Goal: Obtain resource: Download file/media

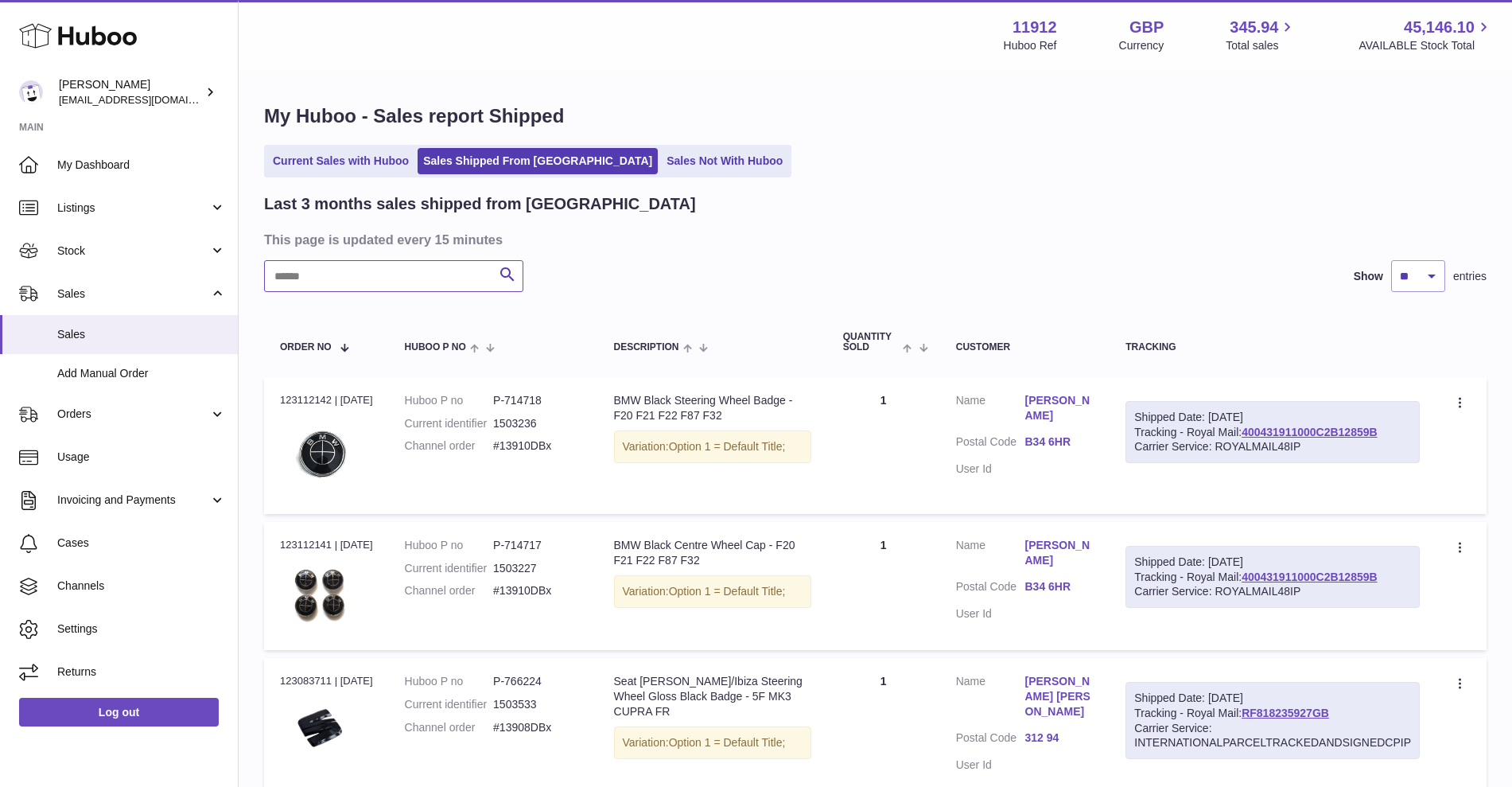
click at [403, 279] on input "text" at bounding box center [393, 275] width 259 height 32
paste input "**********"
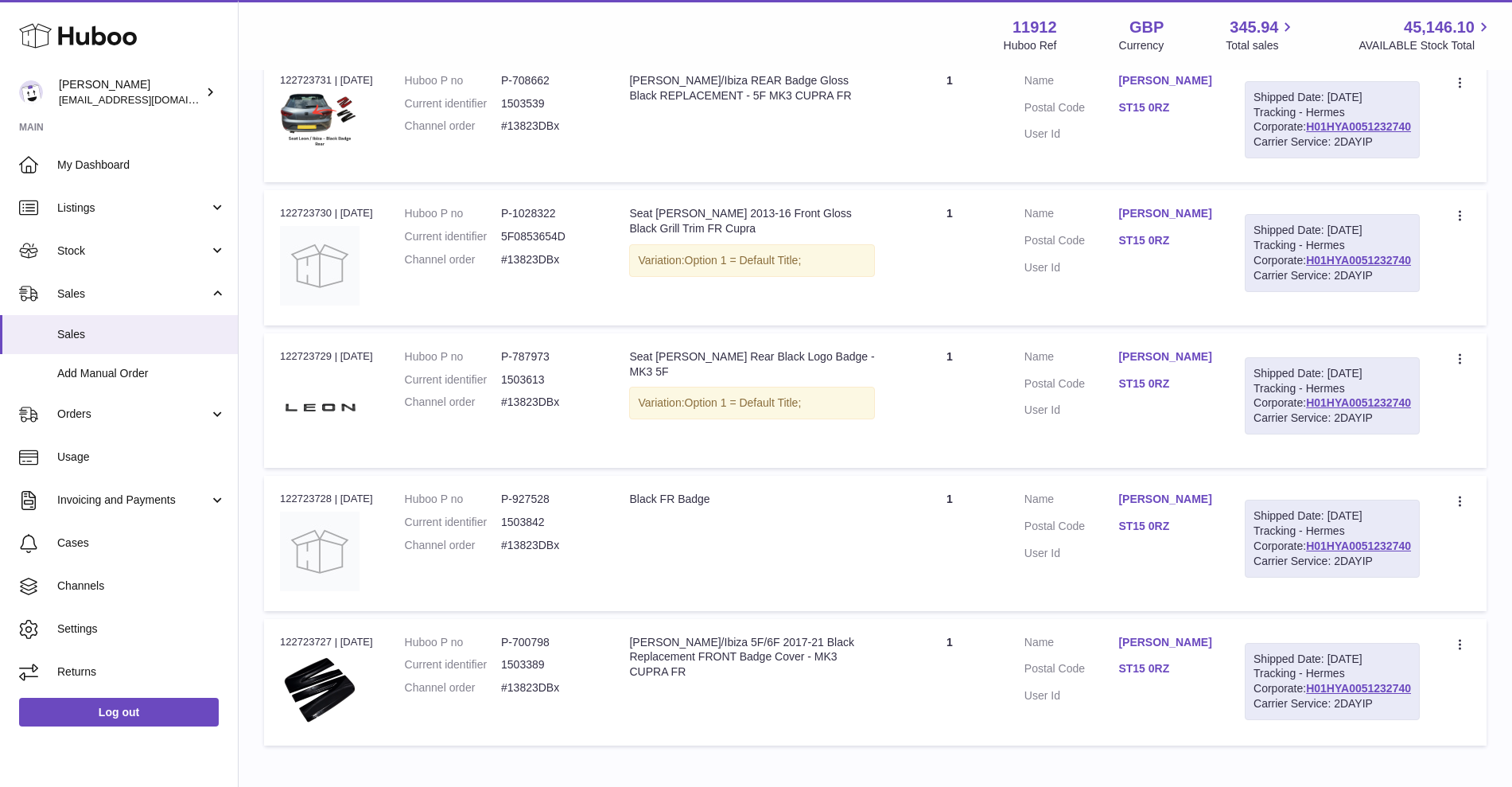
scroll to position [310, 0]
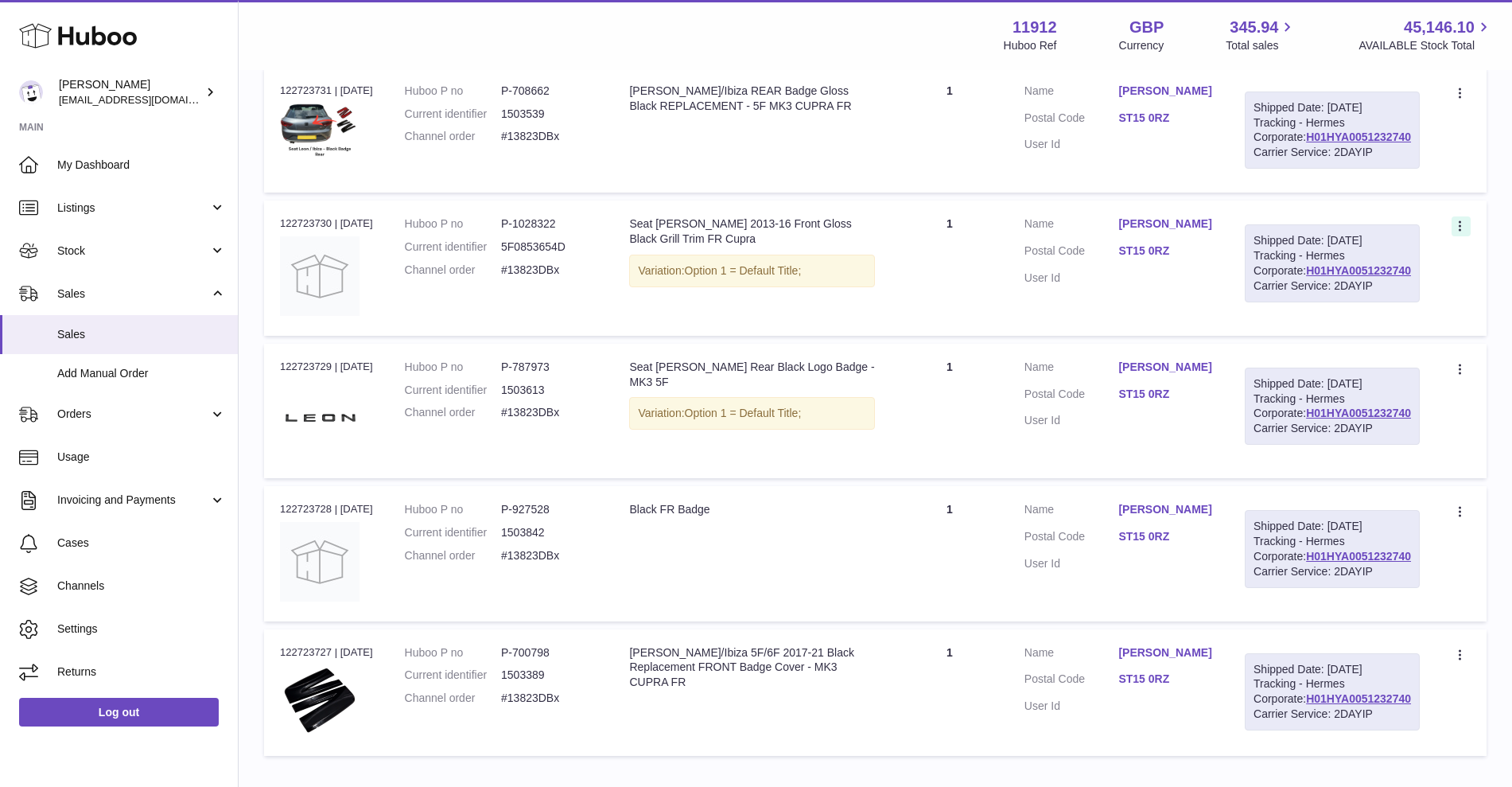
type input "**********"
click at [1467, 235] on icon at bounding box center [1461, 228] width 18 height 16
click at [1397, 278] on li "Create a ticket" at bounding box center [1392, 262] width 159 height 34
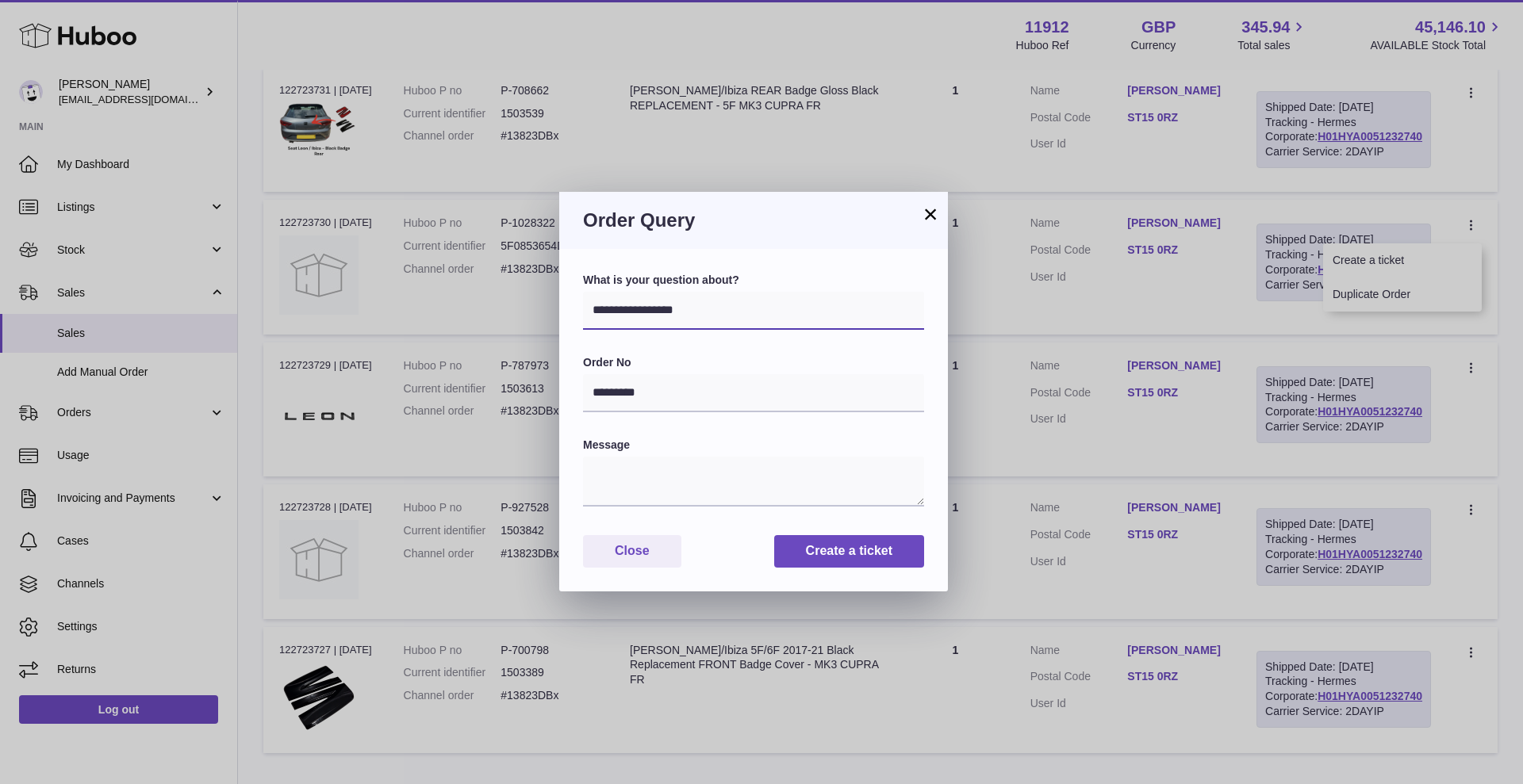
click at [721, 307] on select "**********" at bounding box center [754, 311] width 341 height 38
select select "*****"
click at [583, 291] on select "**********" at bounding box center [754, 311] width 341 height 38
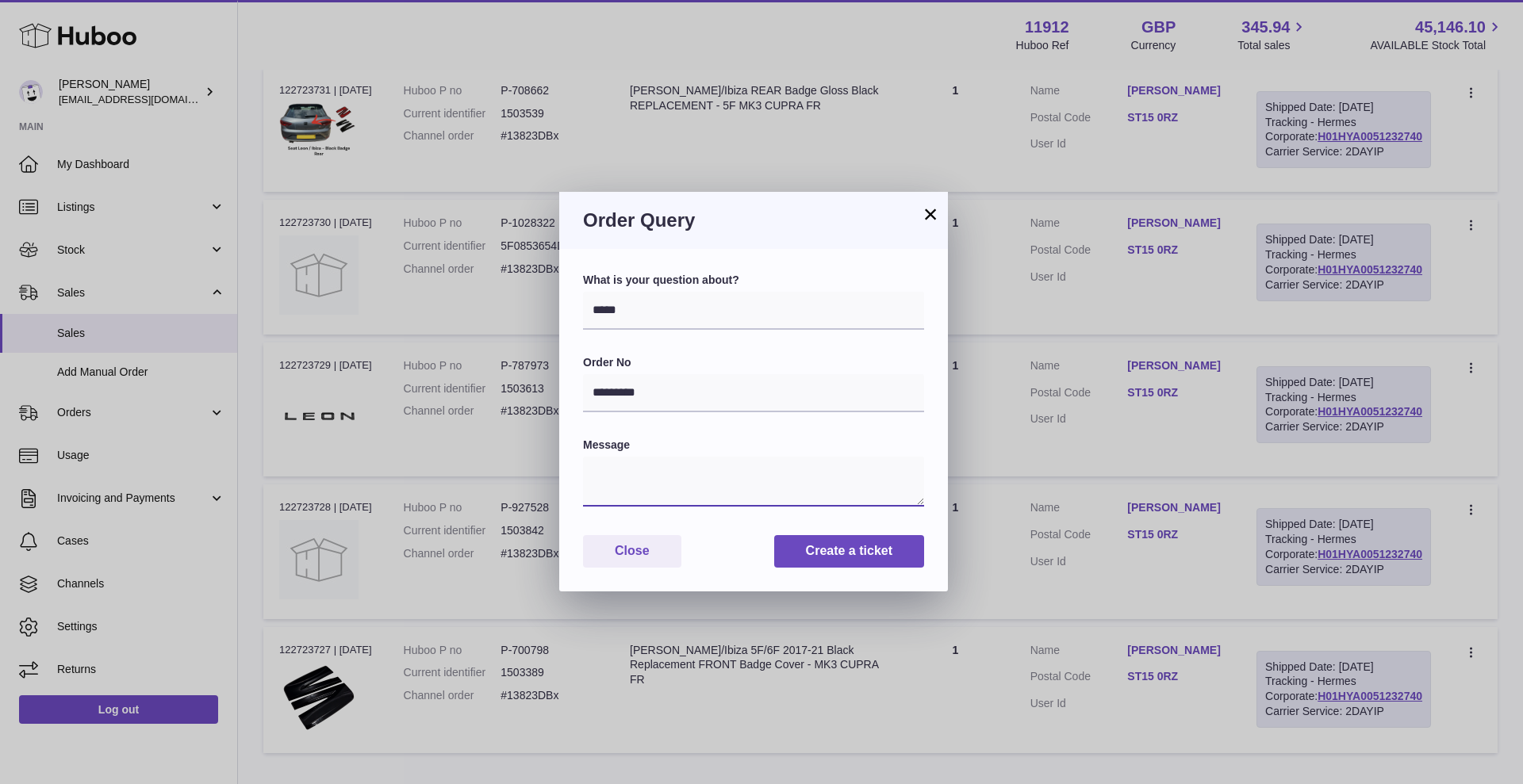
click at [630, 480] on textarea at bounding box center [754, 481] width 341 height 50
click at [929, 217] on button "×" at bounding box center [930, 214] width 19 height 19
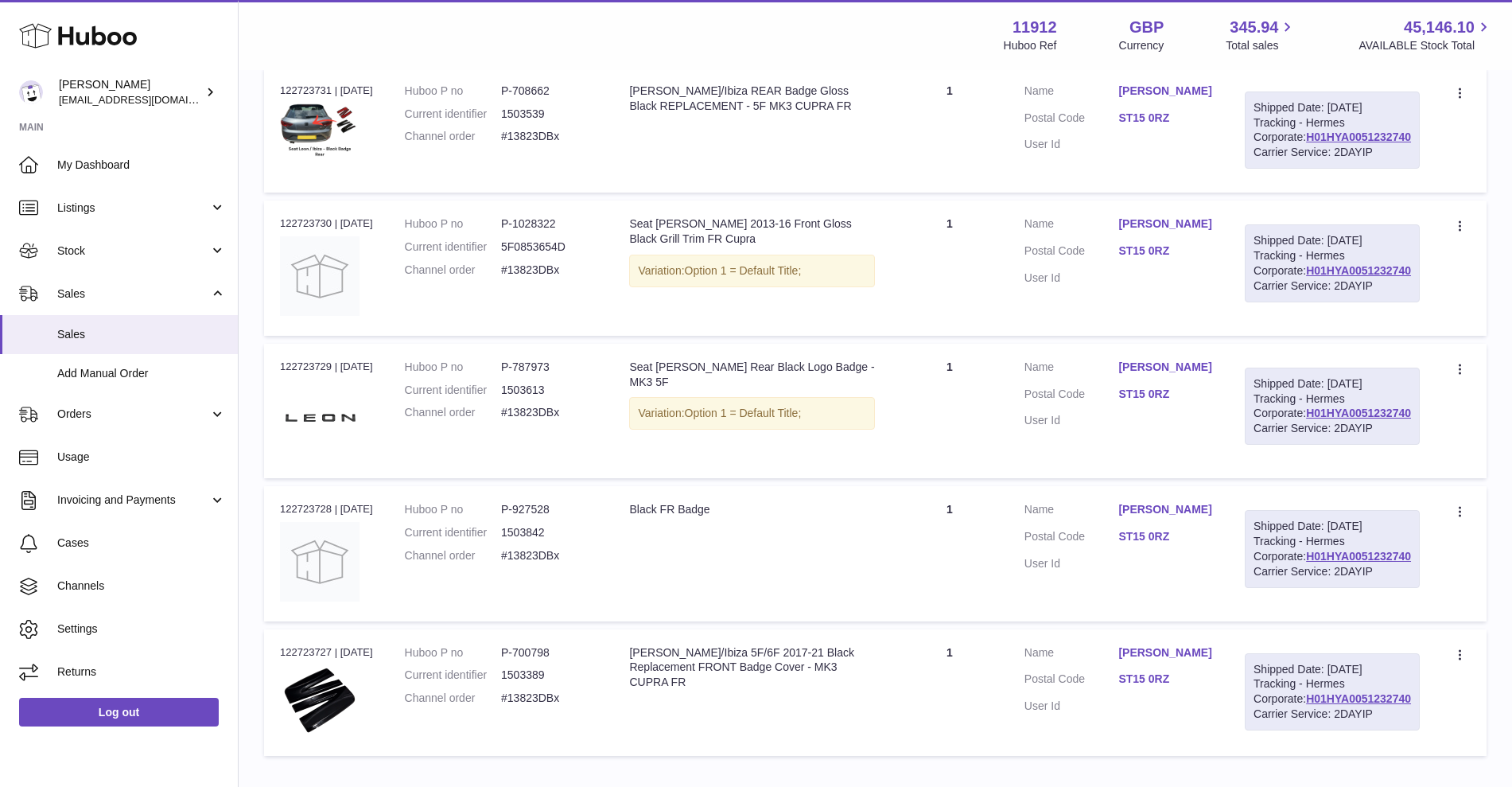
drag, startPoint x: 277, startPoint y: 448, endPoint x: 335, endPoint y: 448, distance: 58.0
click at [335, 448] on td "Order no 122723729 | 12th Aug" at bounding box center [326, 411] width 125 height 135
copy div "122723729"
click at [95, 552] on link "Cases" at bounding box center [119, 543] width 238 height 43
click at [144, 551] on link "Cases" at bounding box center [119, 543] width 238 height 43
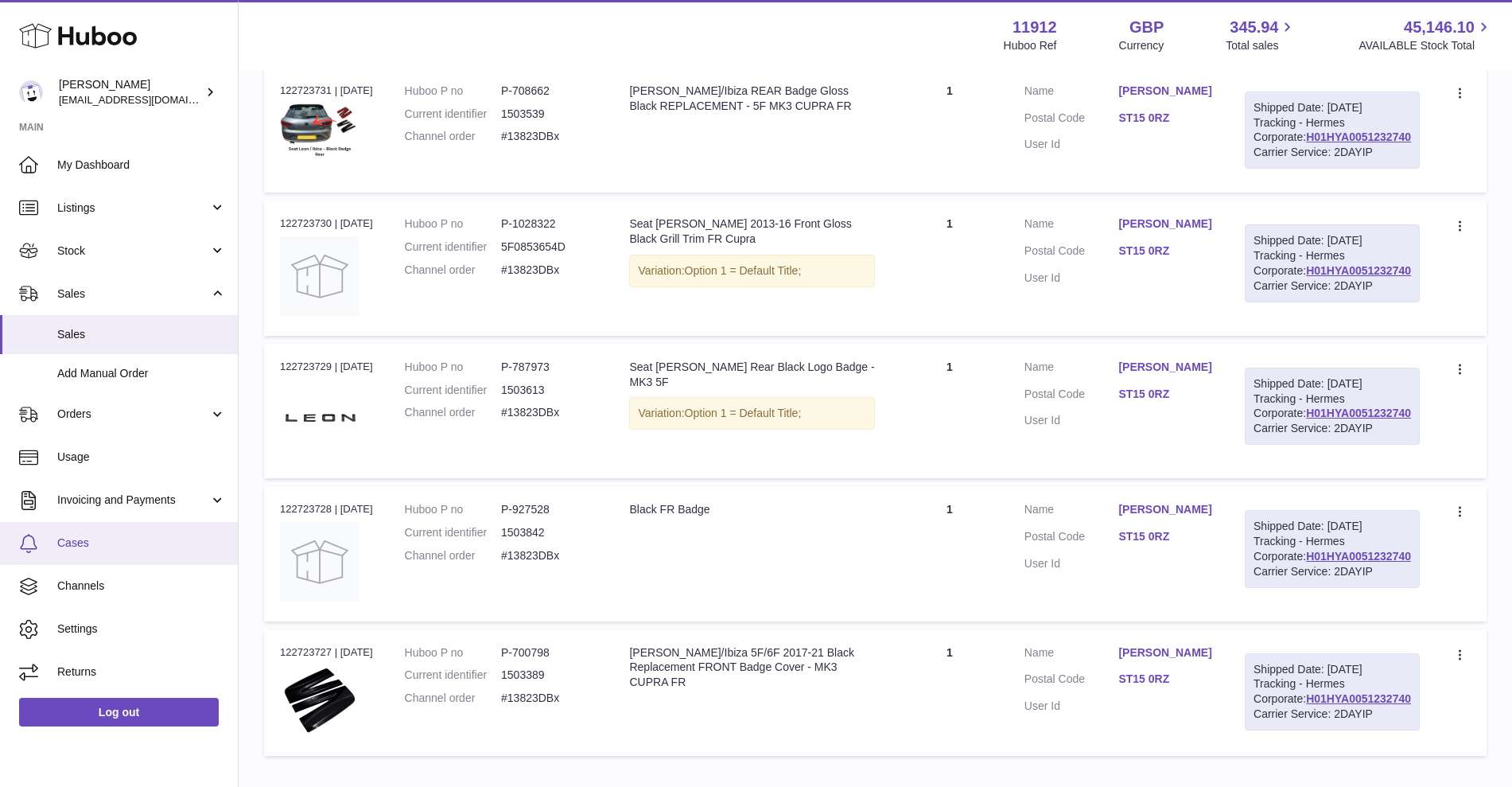
click at [110, 542] on span "Cases" at bounding box center [141, 543] width 168 height 15
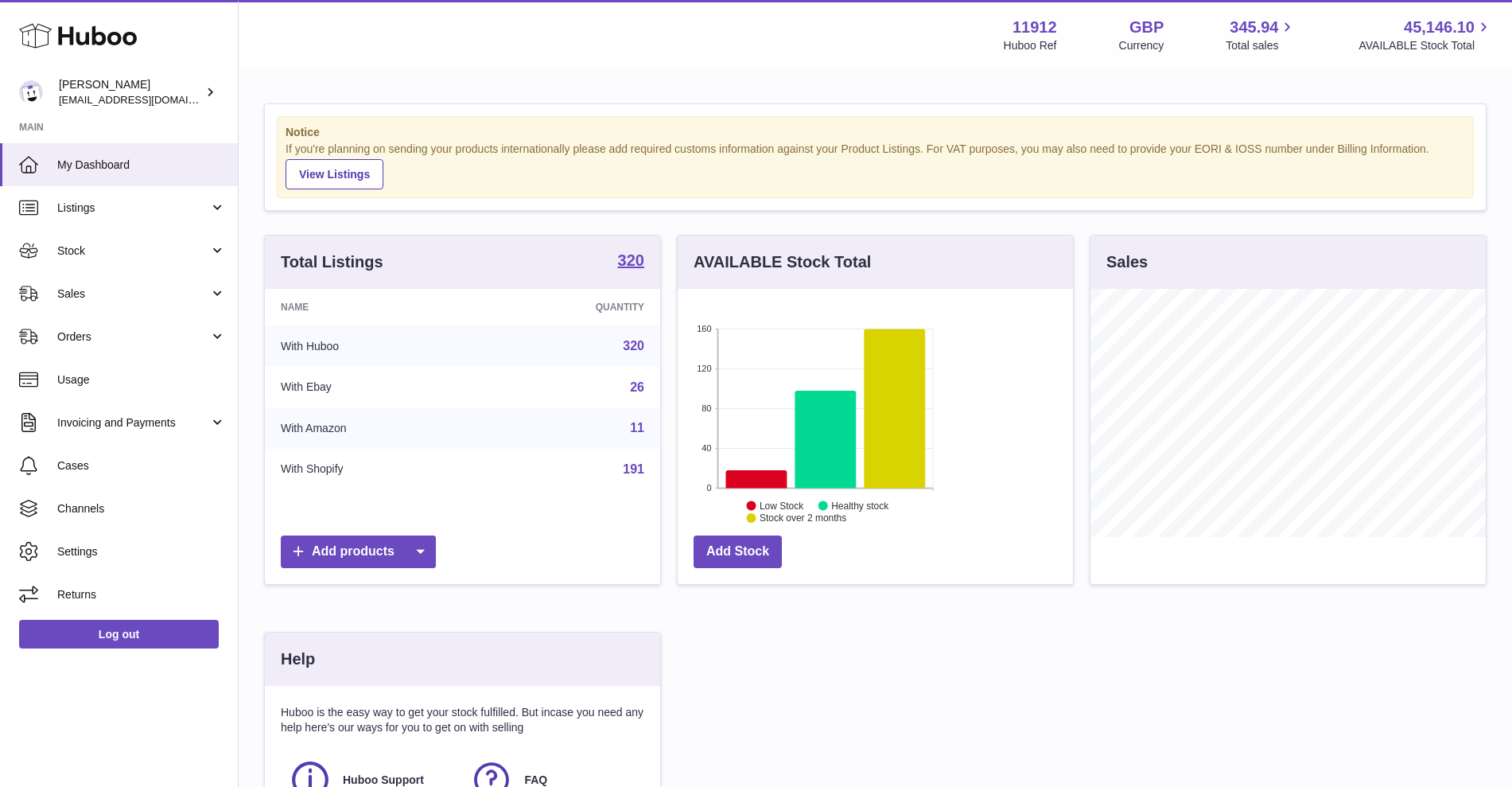
scroll to position [249, 396]
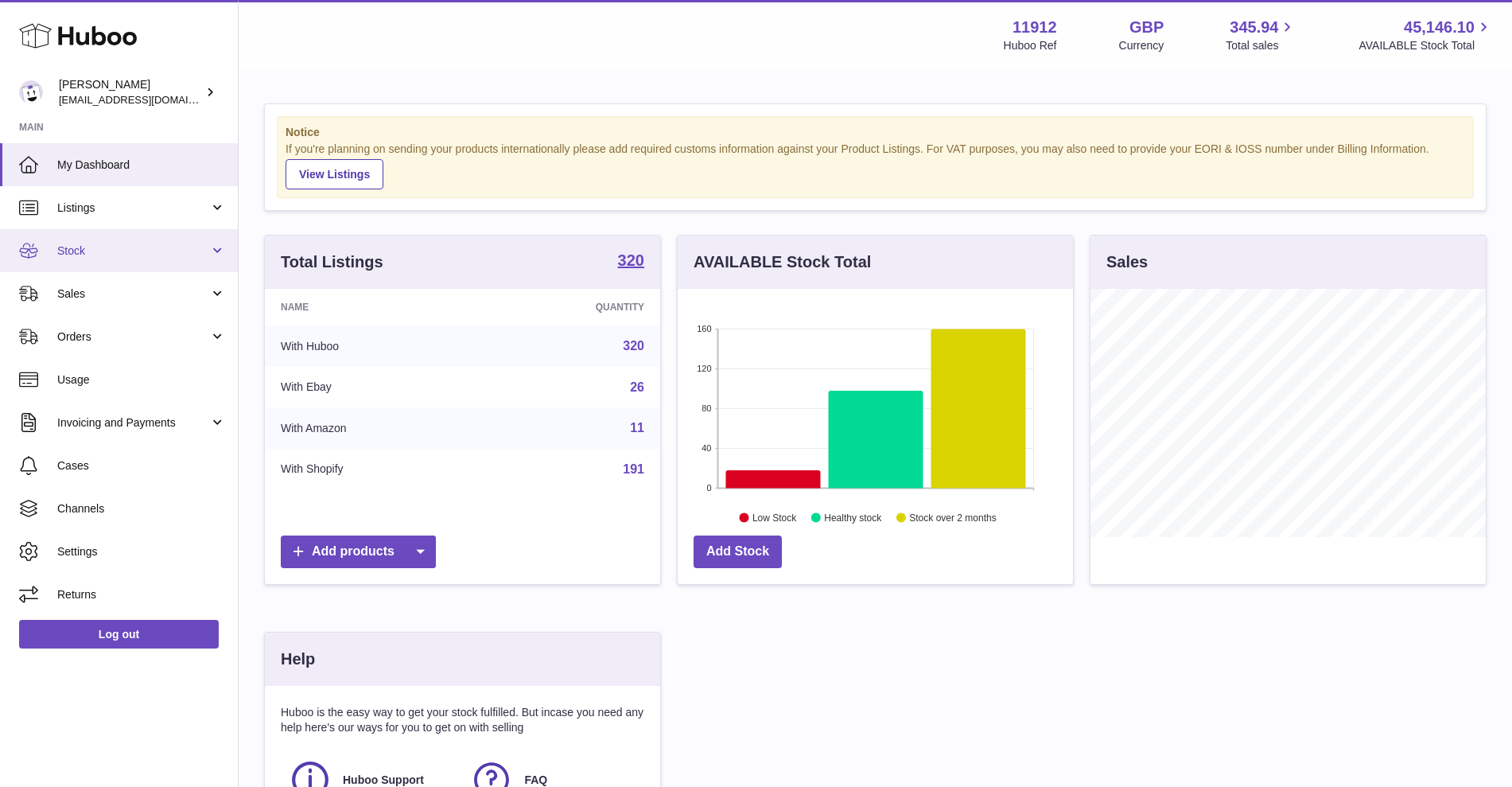
click at [156, 265] on link "Stock" at bounding box center [119, 251] width 238 height 43
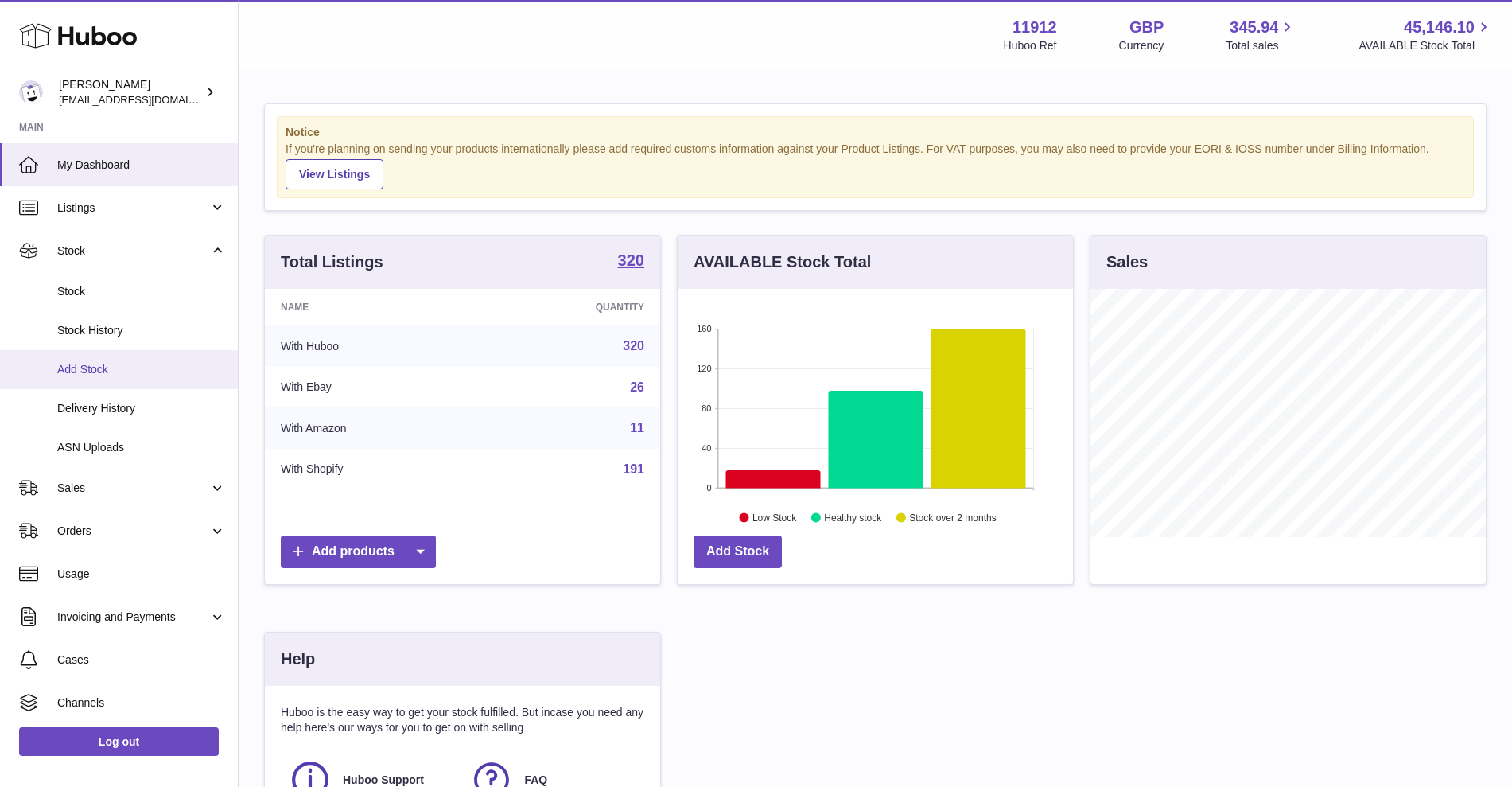
click at [124, 369] on span "Add Stock" at bounding box center [141, 370] width 168 height 15
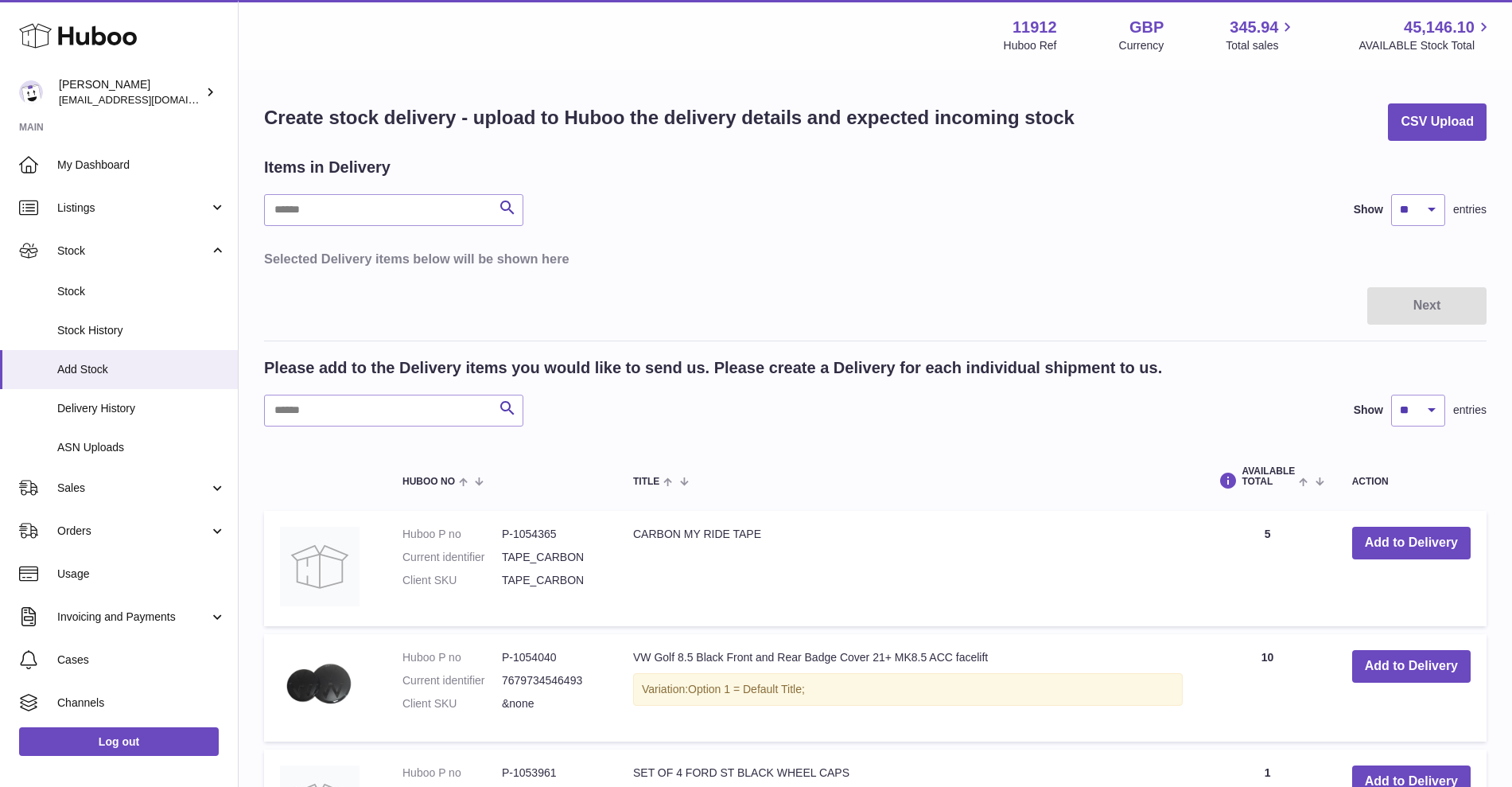
drag, startPoint x: 1302, startPoint y: 112, endPoint x: 1249, endPoint y: 109, distance: 53.1
click at [1301, 112] on div "Create stock delivery - upload to Huboo the delivery details and expected incom…" at bounding box center [875, 121] width 1222 height 37
click at [107, 486] on span "Sales" at bounding box center [133, 489] width 152 height 15
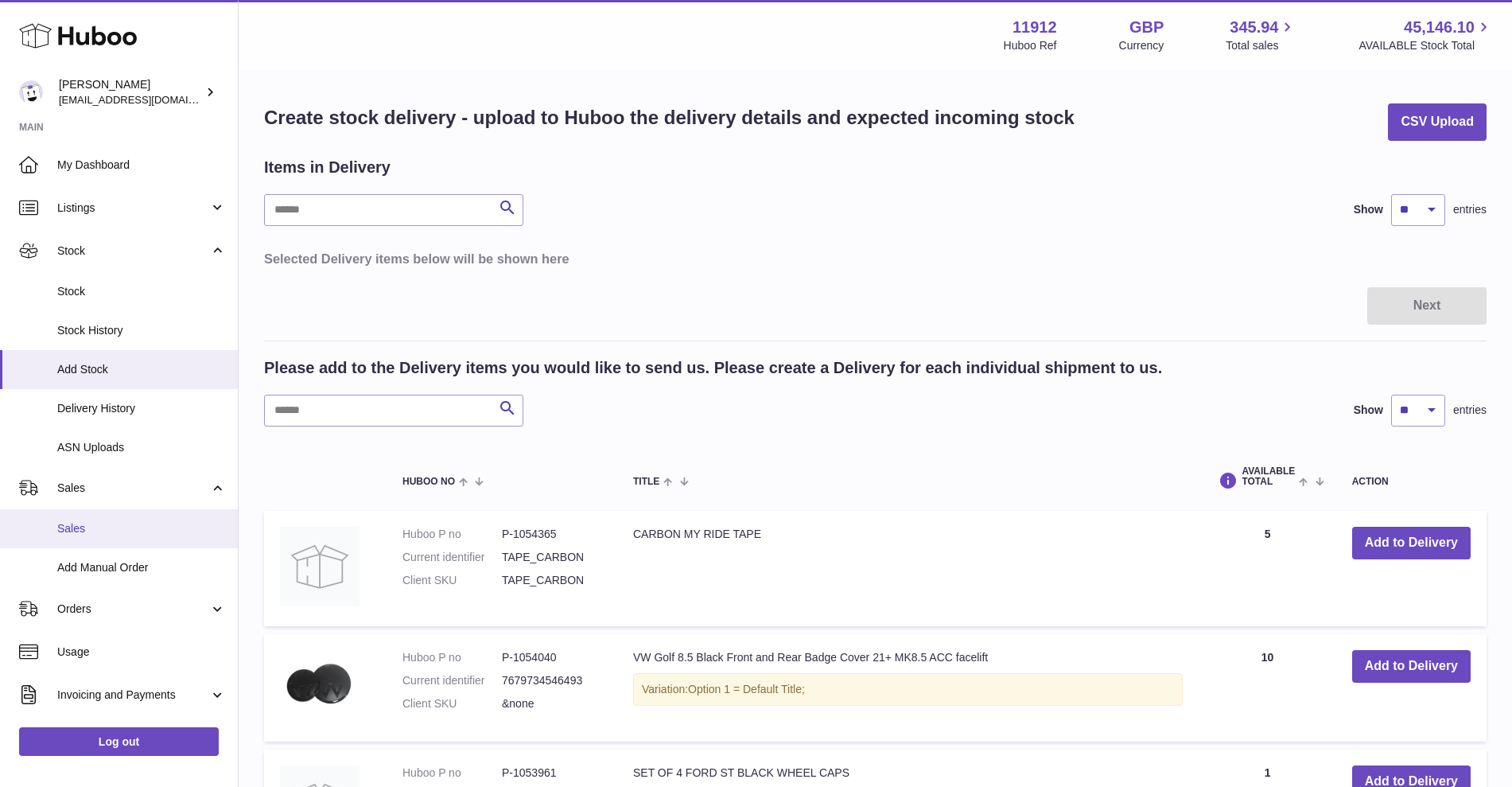
click at [93, 520] on link "Sales" at bounding box center [119, 529] width 238 height 39
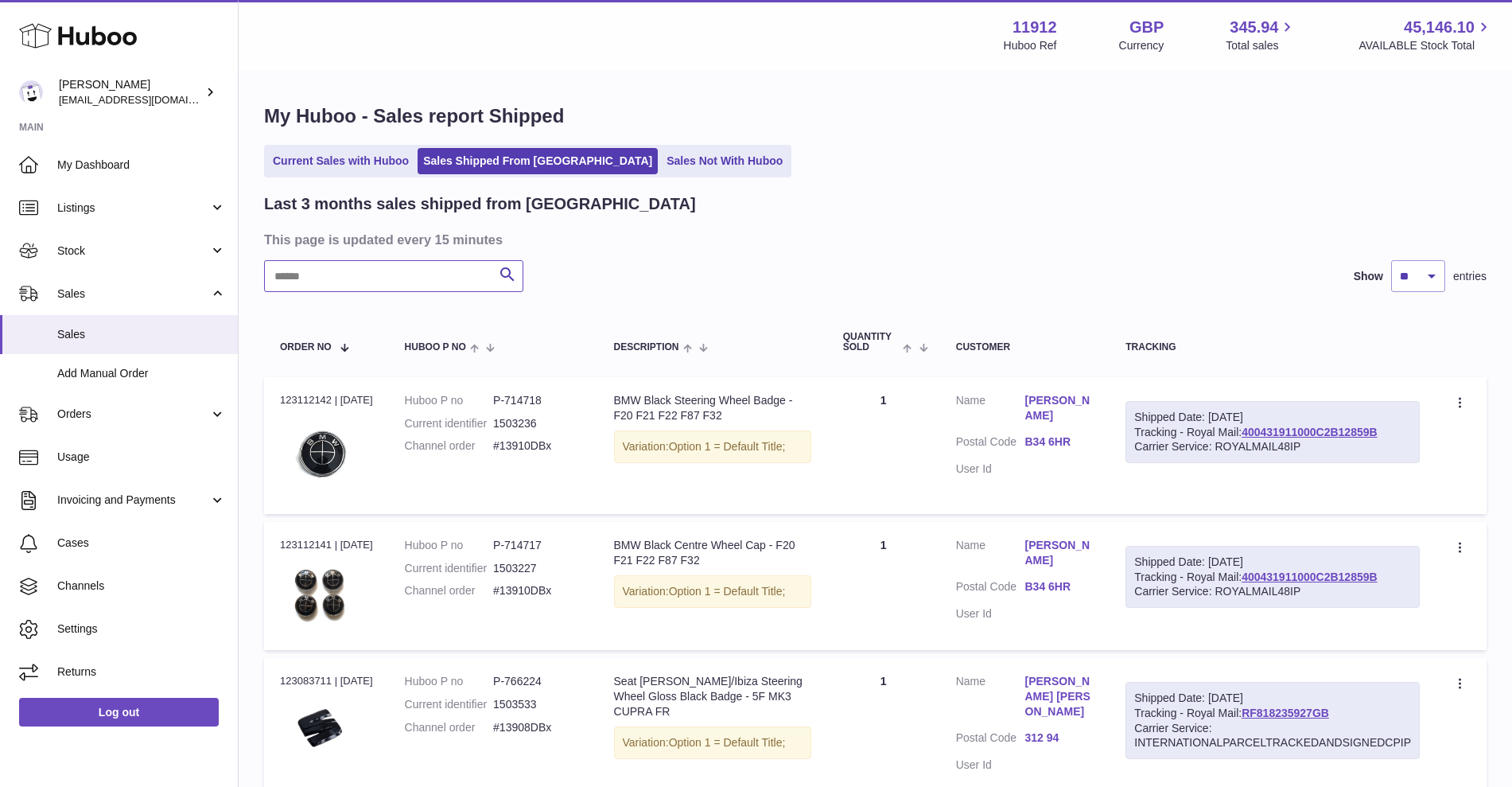
click at [427, 282] on input "text" at bounding box center [393, 275] width 259 height 32
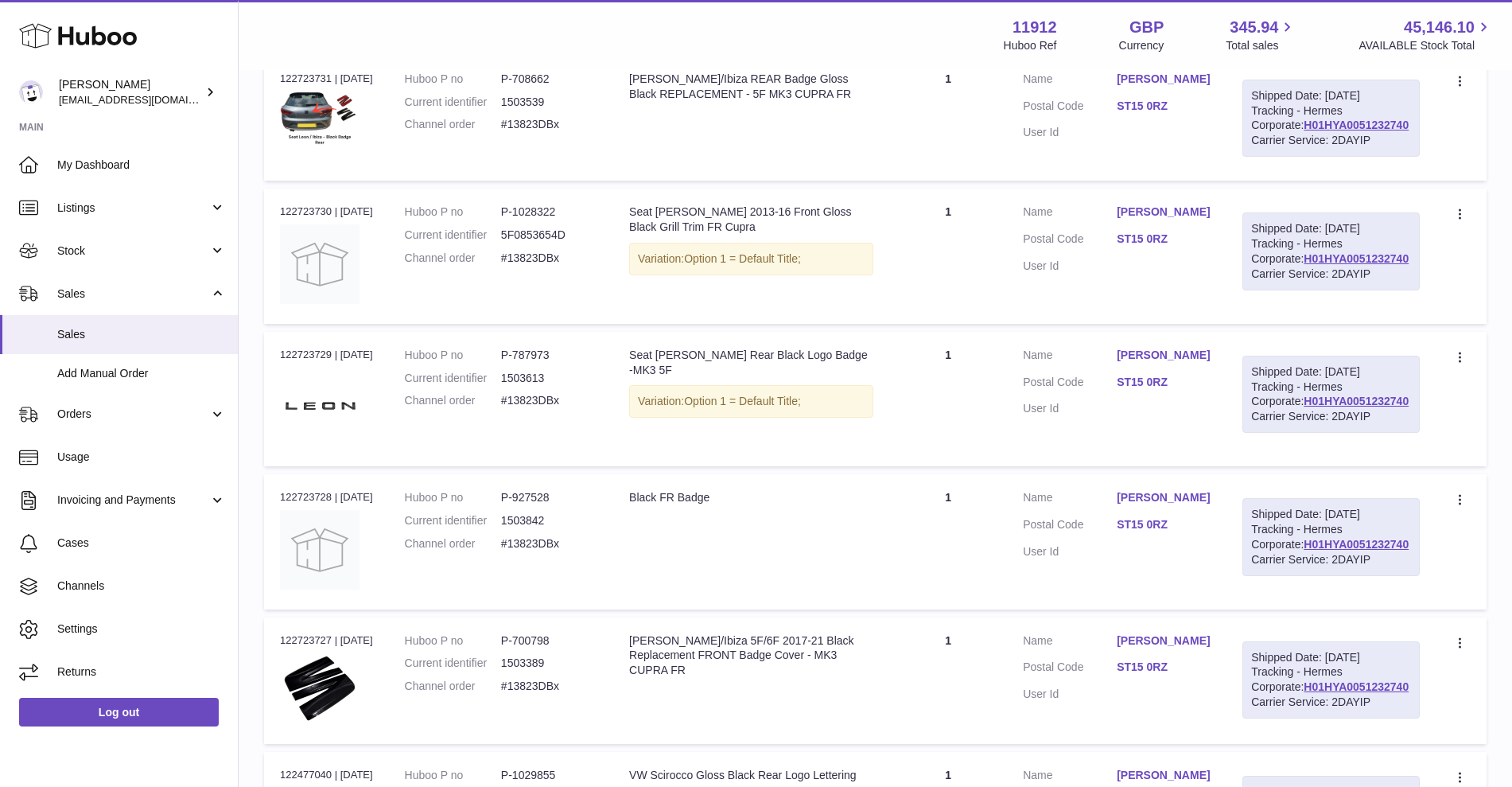
scroll to position [322, 0]
click at [1462, 223] on icon at bounding box center [1461, 214] width 18 height 16
click at [1400, 300] on li "Duplicate Order" at bounding box center [1392, 283] width 159 height 34
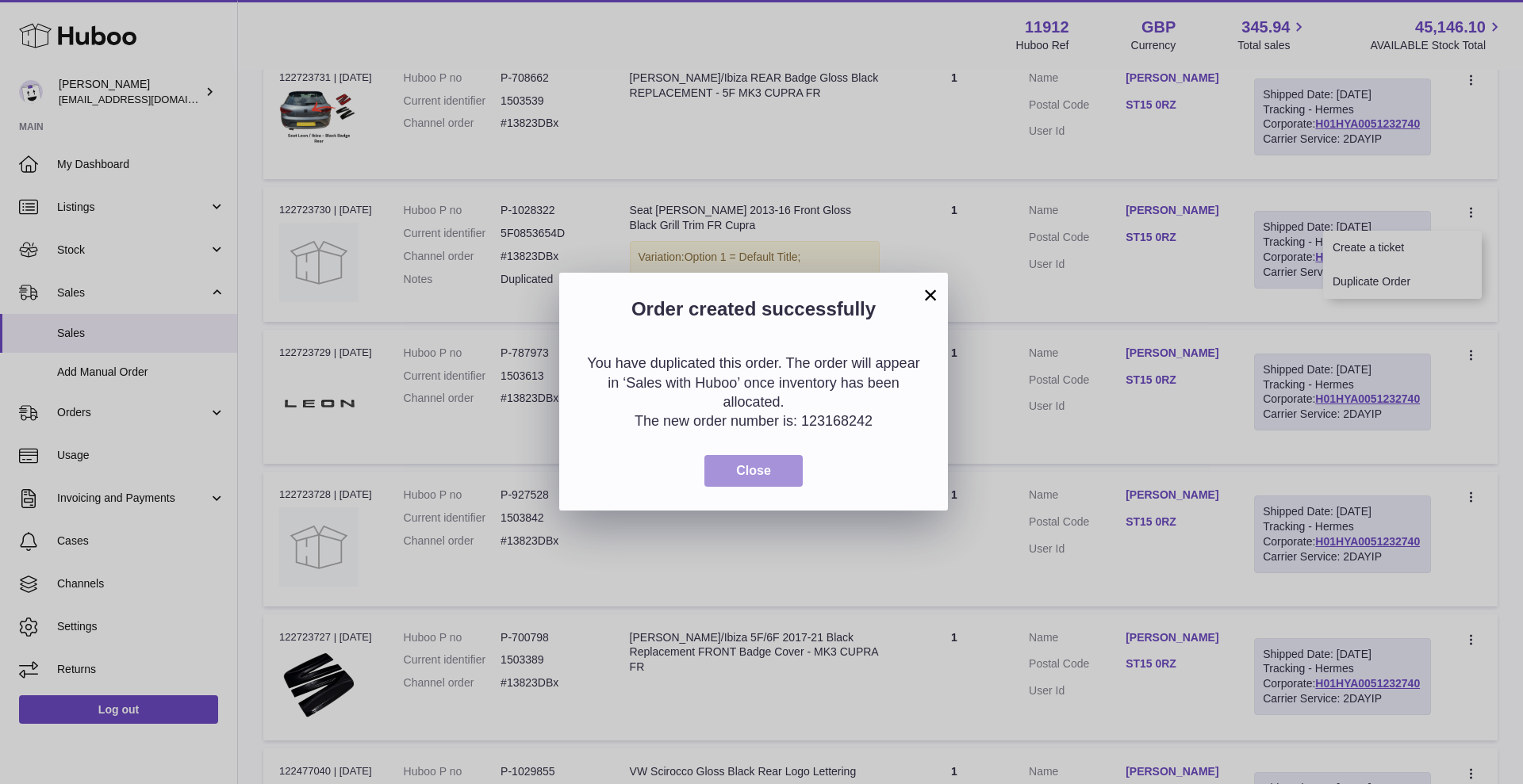
click at [756, 475] on span "Close" at bounding box center [753, 471] width 35 height 13
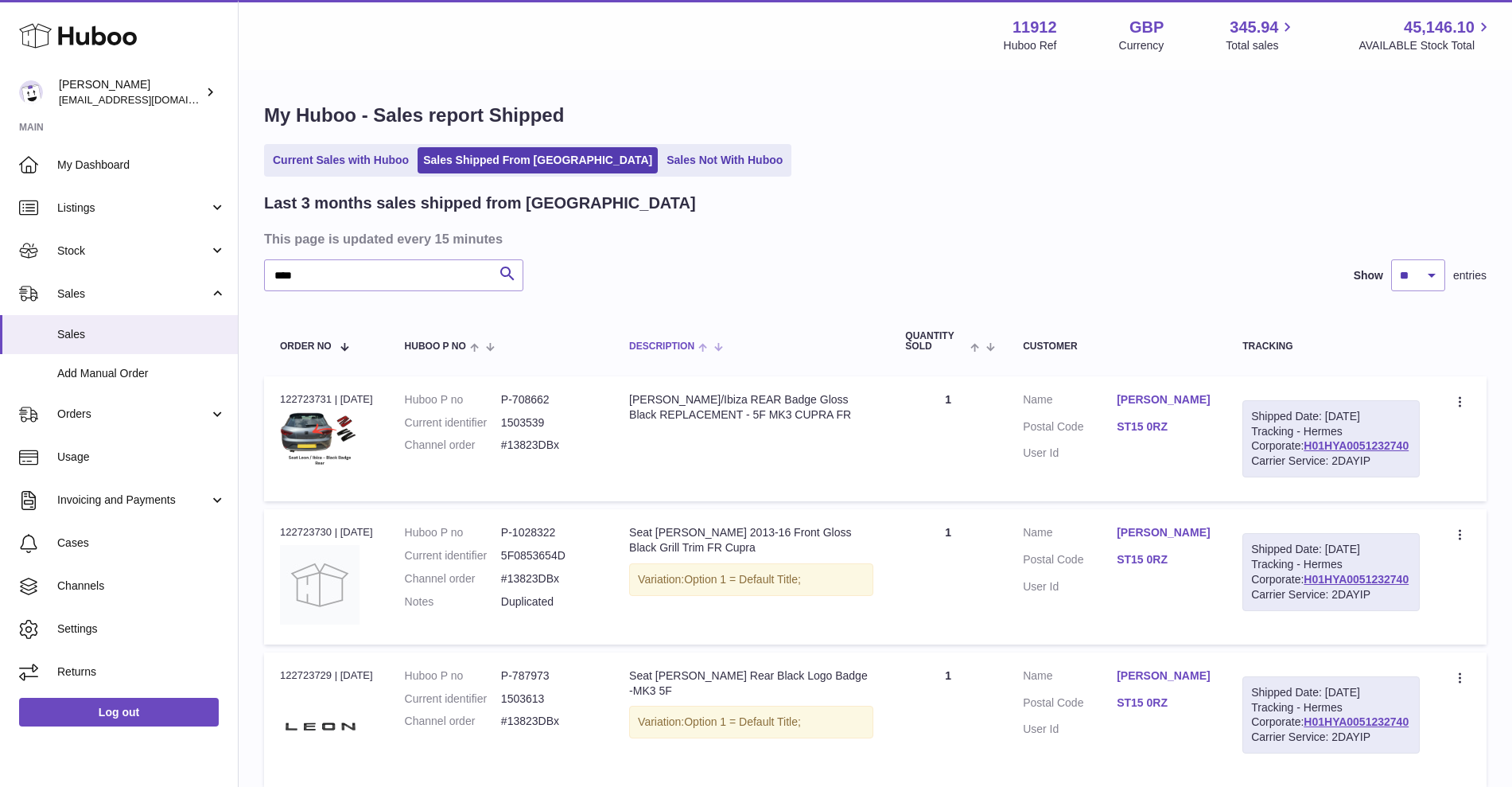
scroll to position [0, 0]
drag, startPoint x: 352, startPoint y: 273, endPoint x: 248, endPoint y: 273, distance: 104.0
click at [248, 273] on div "My Huboo - Sales report Shipped Current Sales with Huboo Sales Shipped From Hub…" at bounding box center [875, 737] width 1274 height 1331
type input "*****"
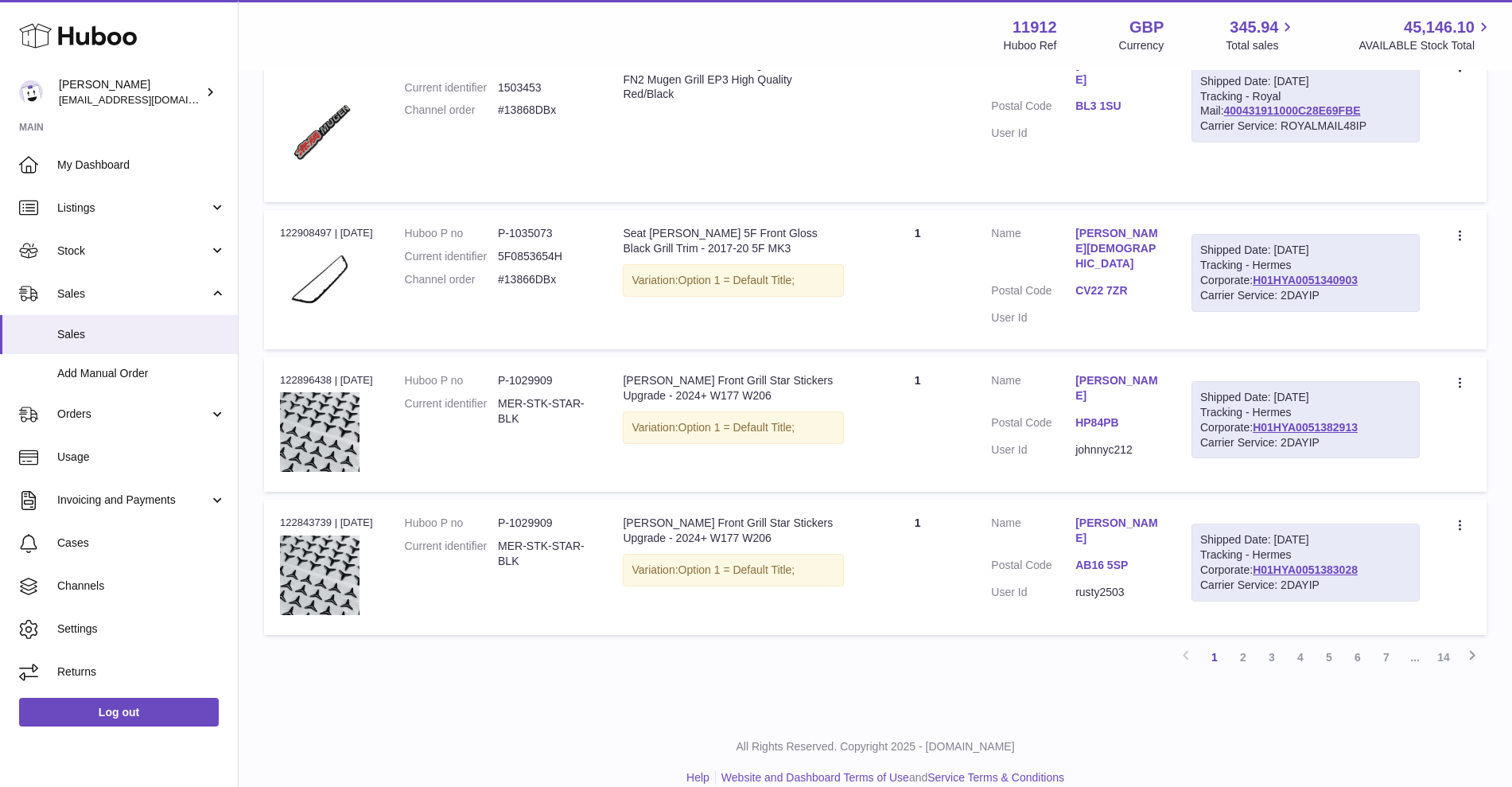
scroll to position [1229, 0]
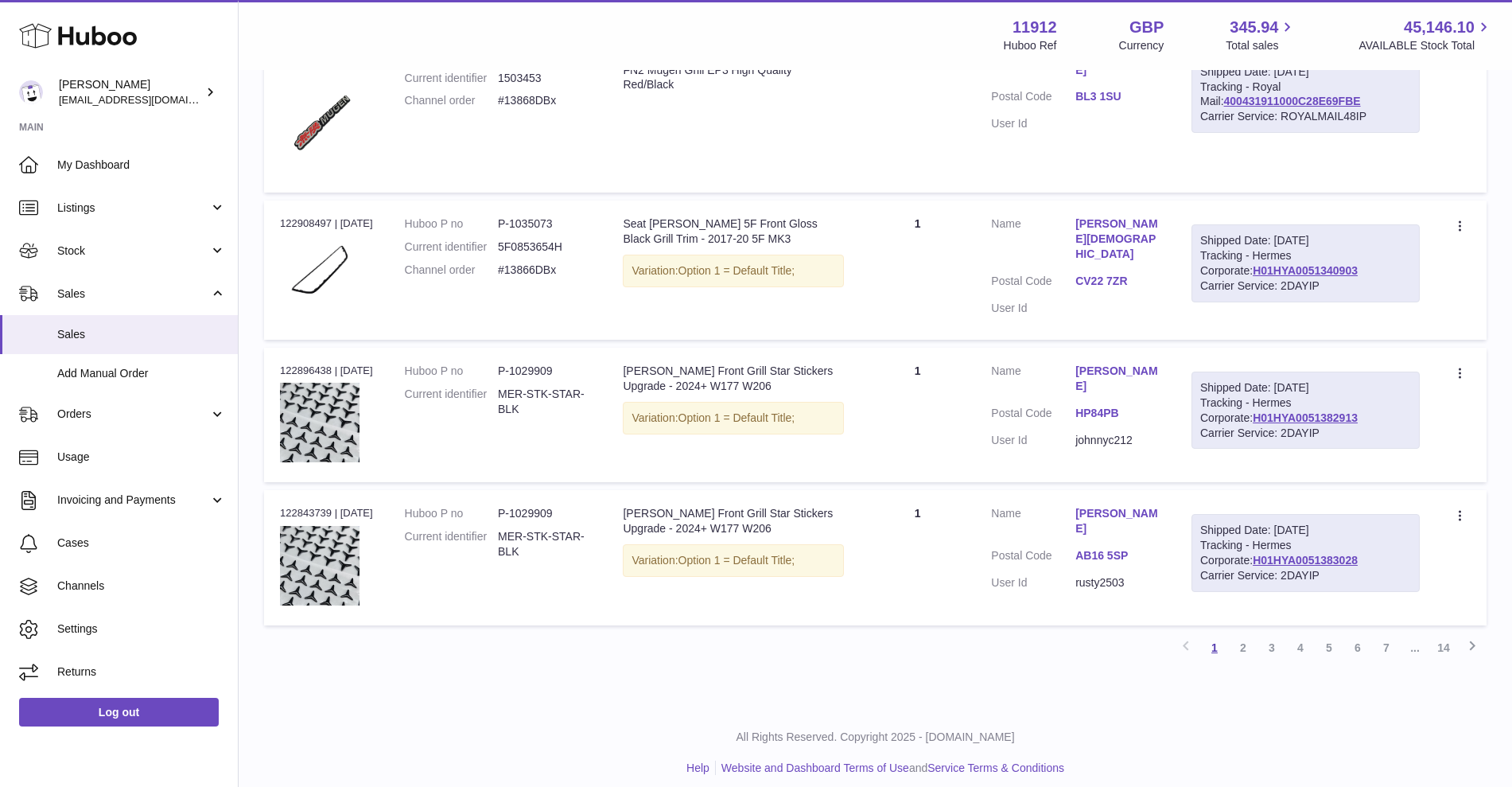
click at [1227, 639] on div "Previous 1 2 3 4 5 6 7 ... 14 Next" at bounding box center [875, 648] width 1222 height 29
click at [1238, 639] on link "2" at bounding box center [1243, 648] width 29 height 29
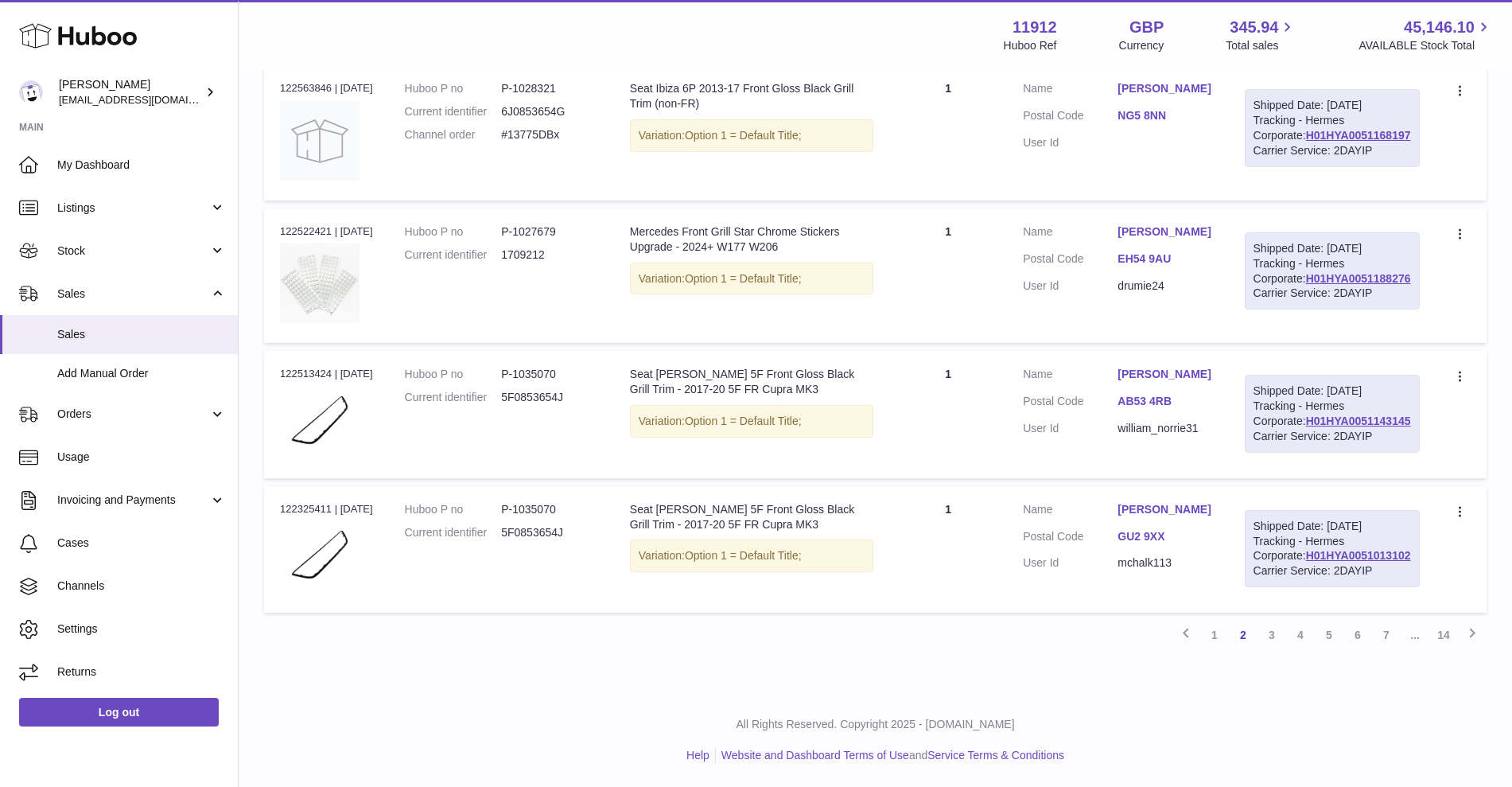
scroll to position [1365, 0]
click at [1276, 649] on link "3" at bounding box center [1272, 635] width 29 height 29
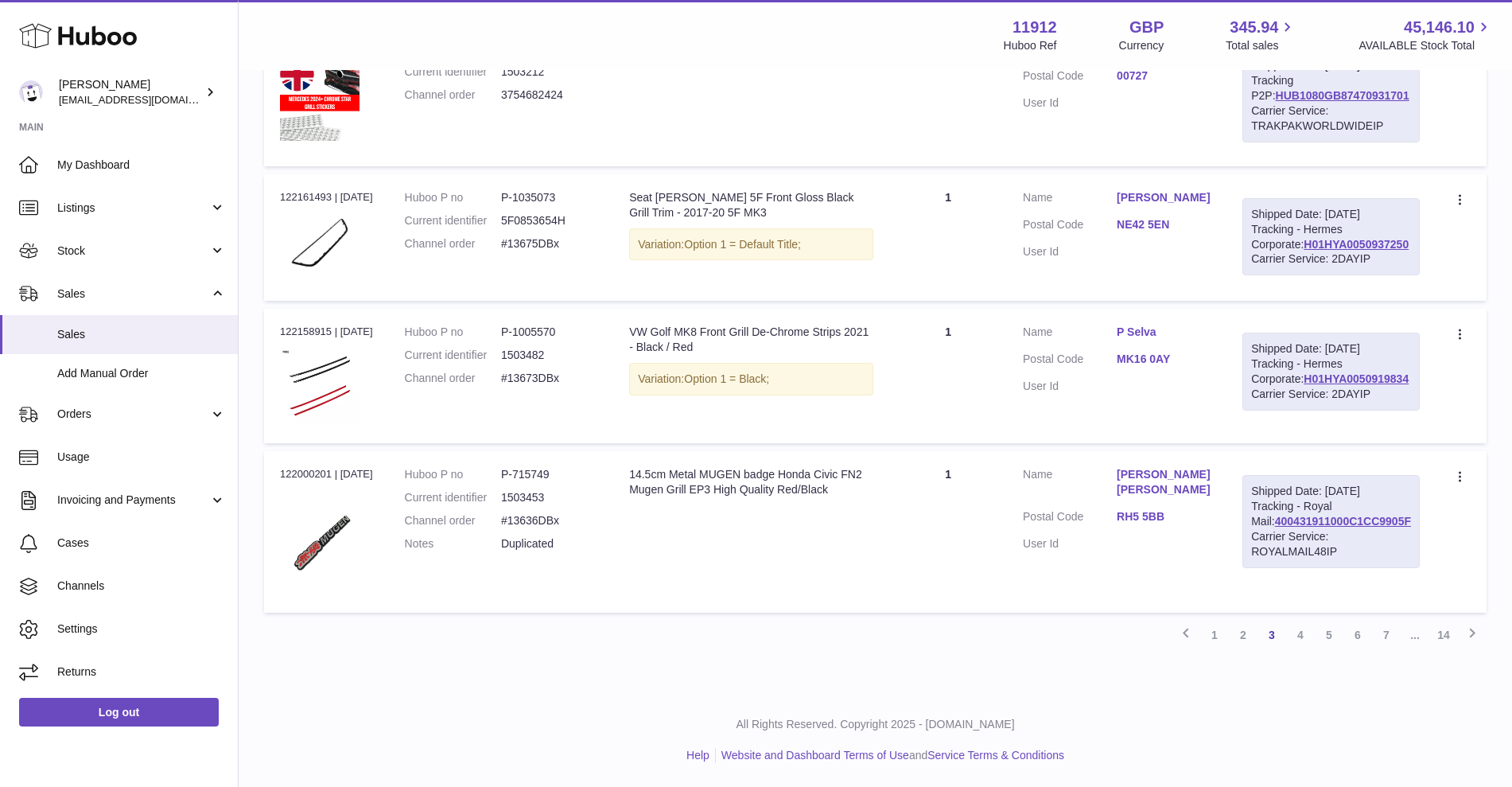
scroll to position [1397, 0]
click at [1288, 644] on link "4" at bounding box center [1301, 635] width 29 height 29
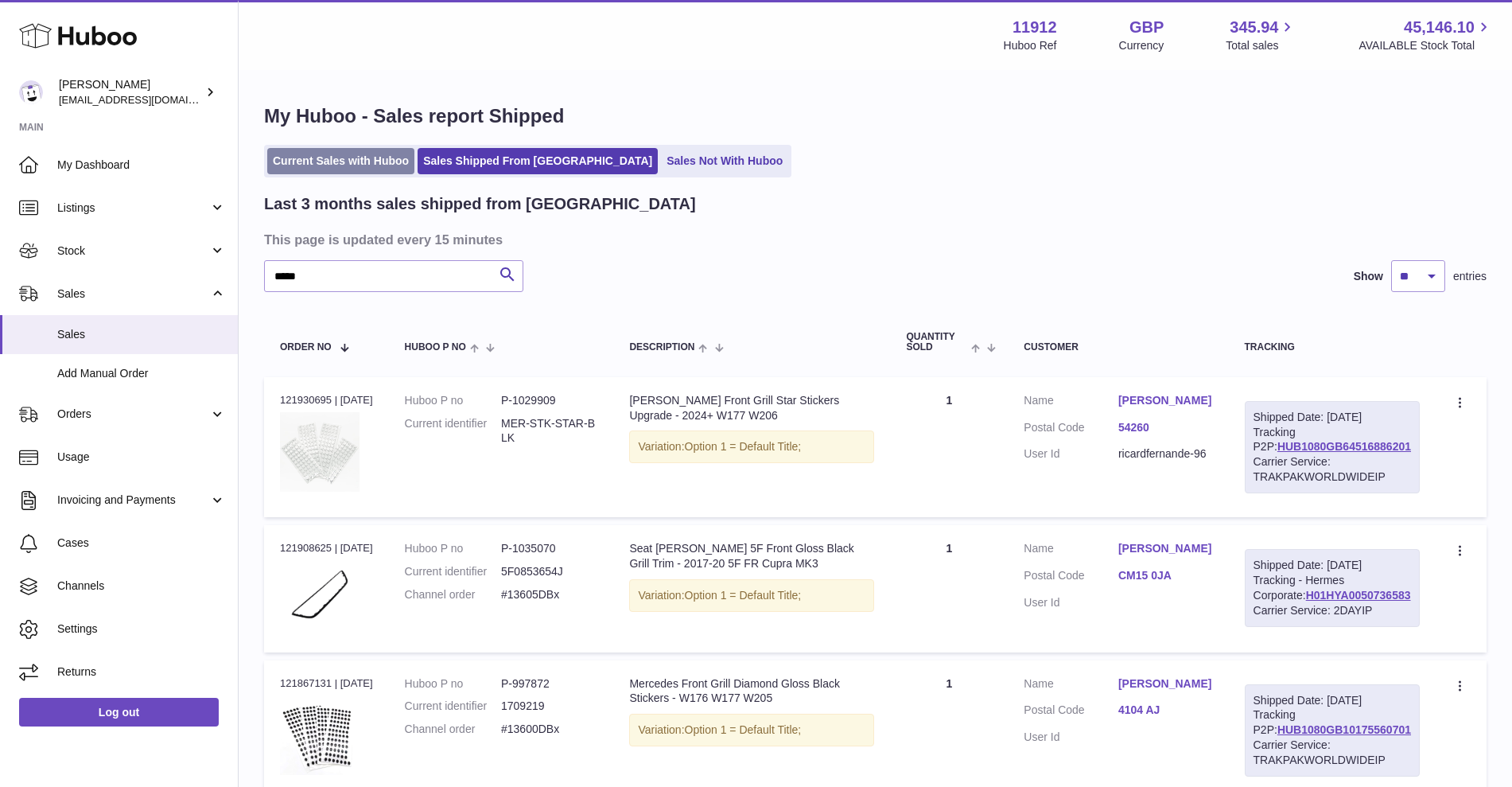
click at [347, 167] on link "Current Sales with Huboo" at bounding box center [341, 161] width 147 height 26
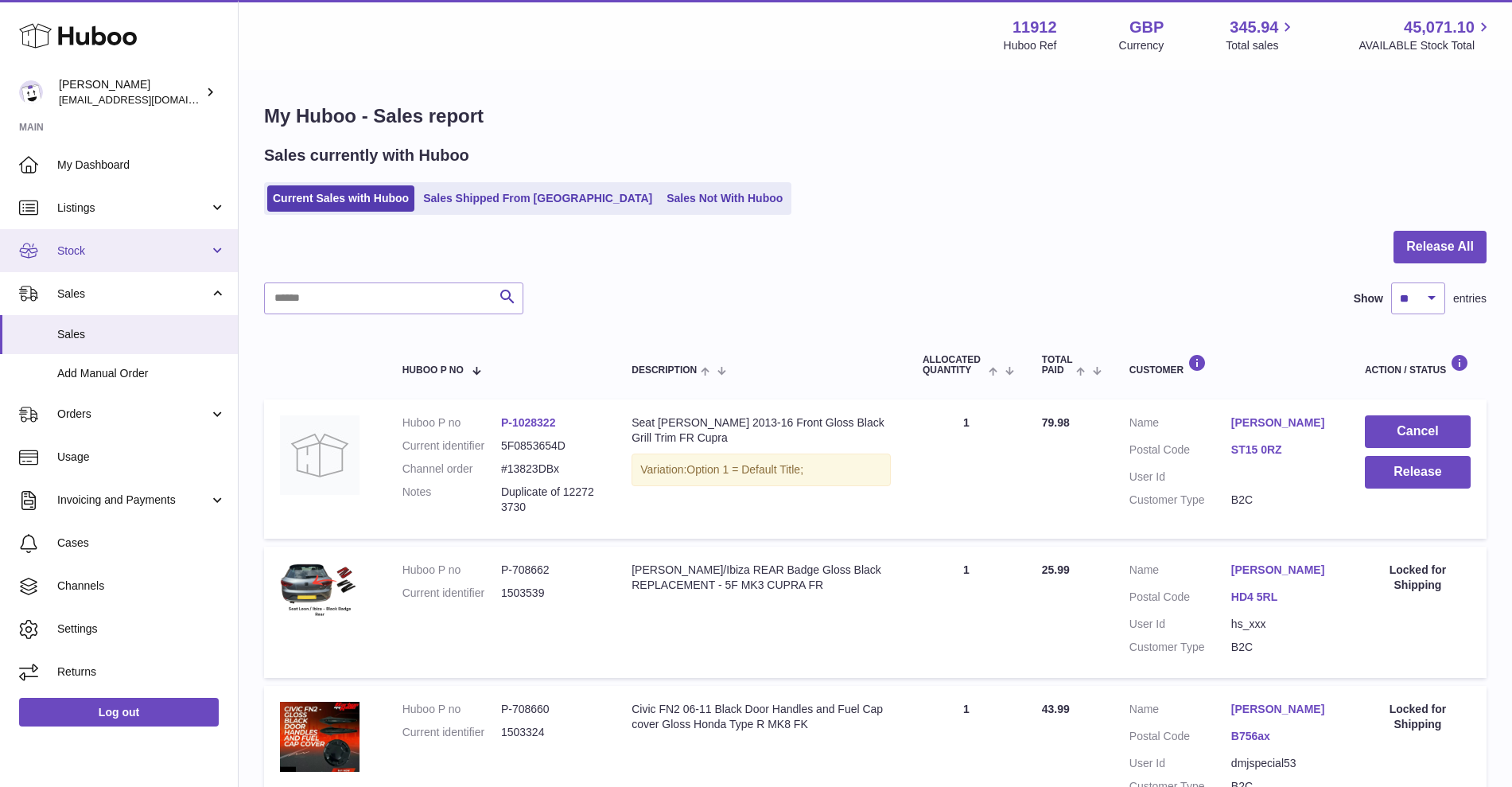
click at [85, 259] on link "Stock" at bounding box center [119, 251] width 238 height 43
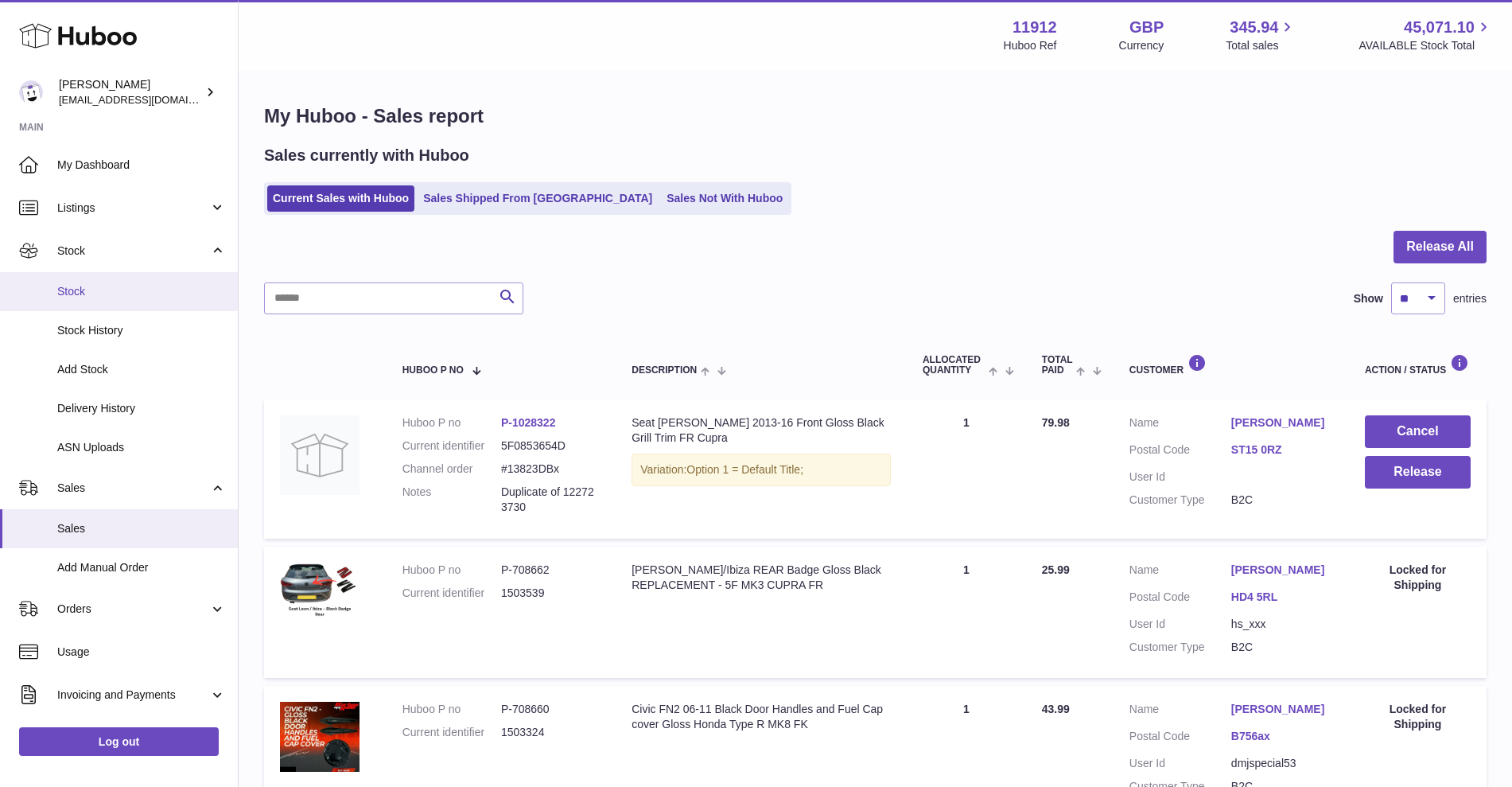
click at [104, 295] on span "Stock" at bounding box center [141, 292] width 168 height 15
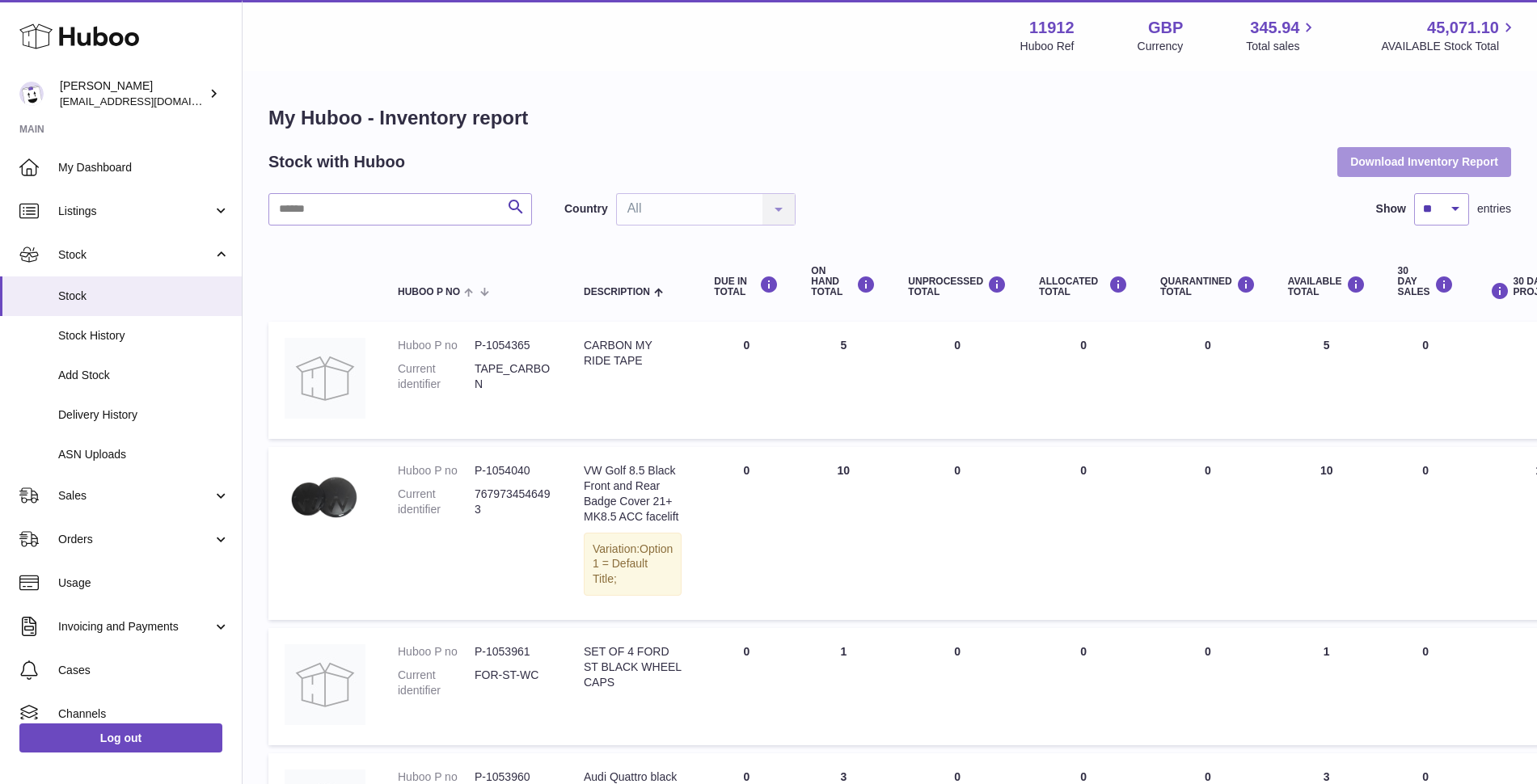
click at [1427, 163] on button "Download Inventory Report" at bounding box center [1424, 161] width 174 height 29
